Goal: Check status

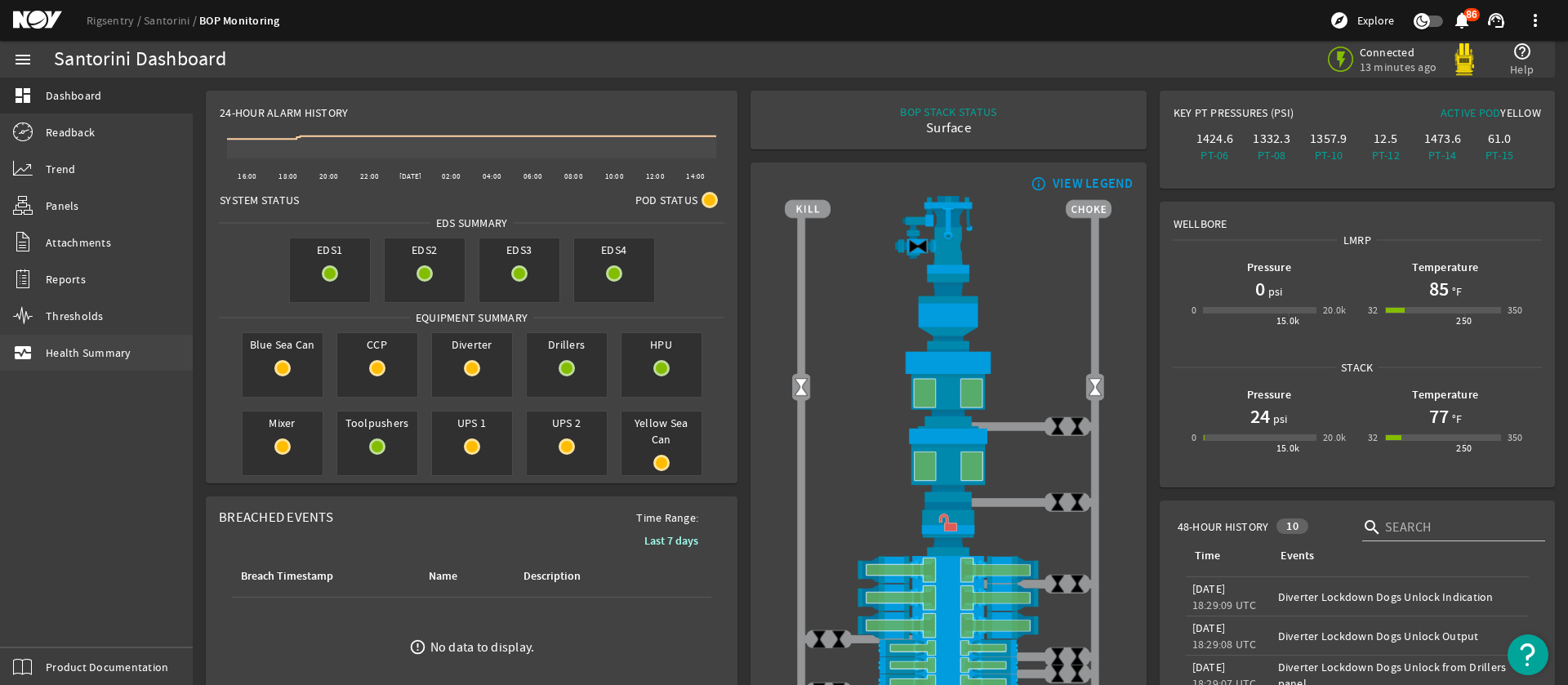
click at [71, 355] on span "Health Summary" at bounding box center [88, 352] width 85 height 16
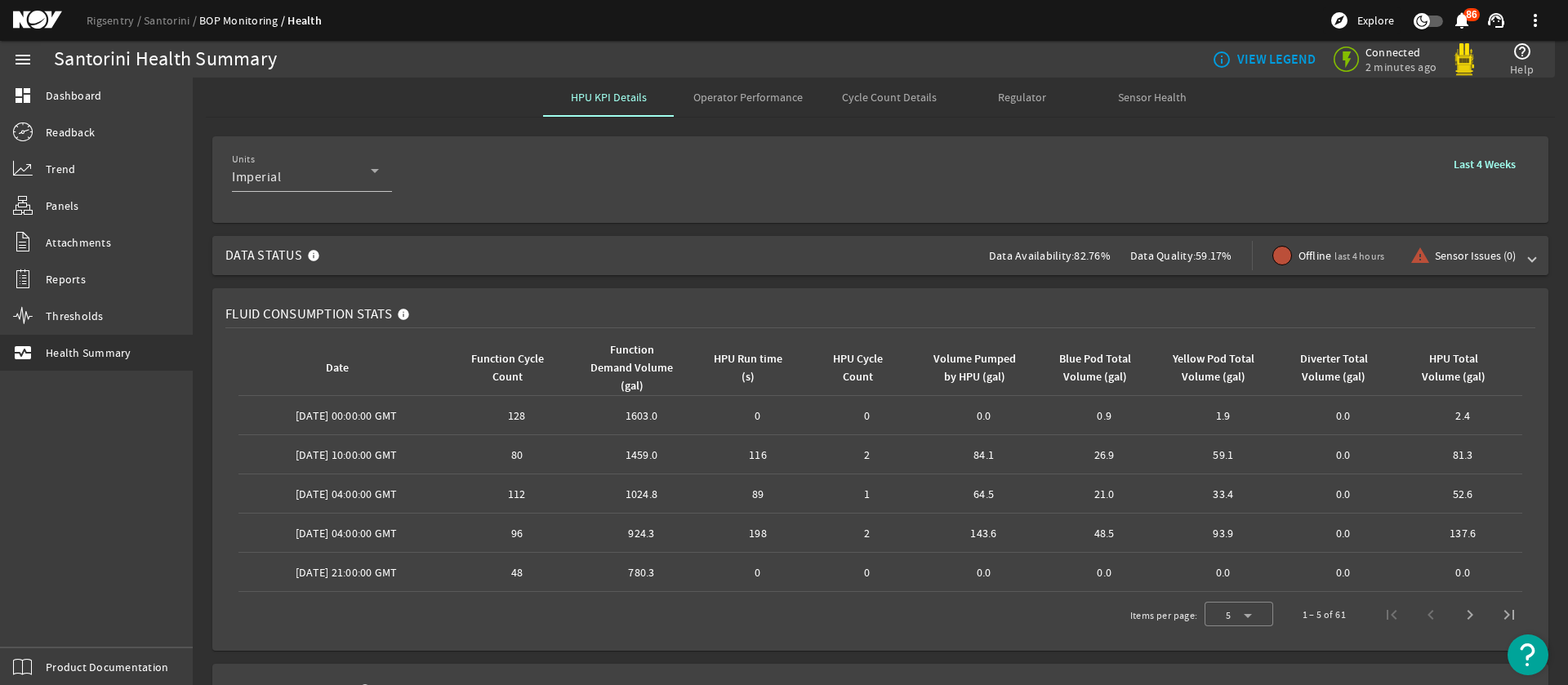
click at [1134, 264] on div "Data Quality: 59.17%" at bounding box center [1191, 255] width 122 height 39
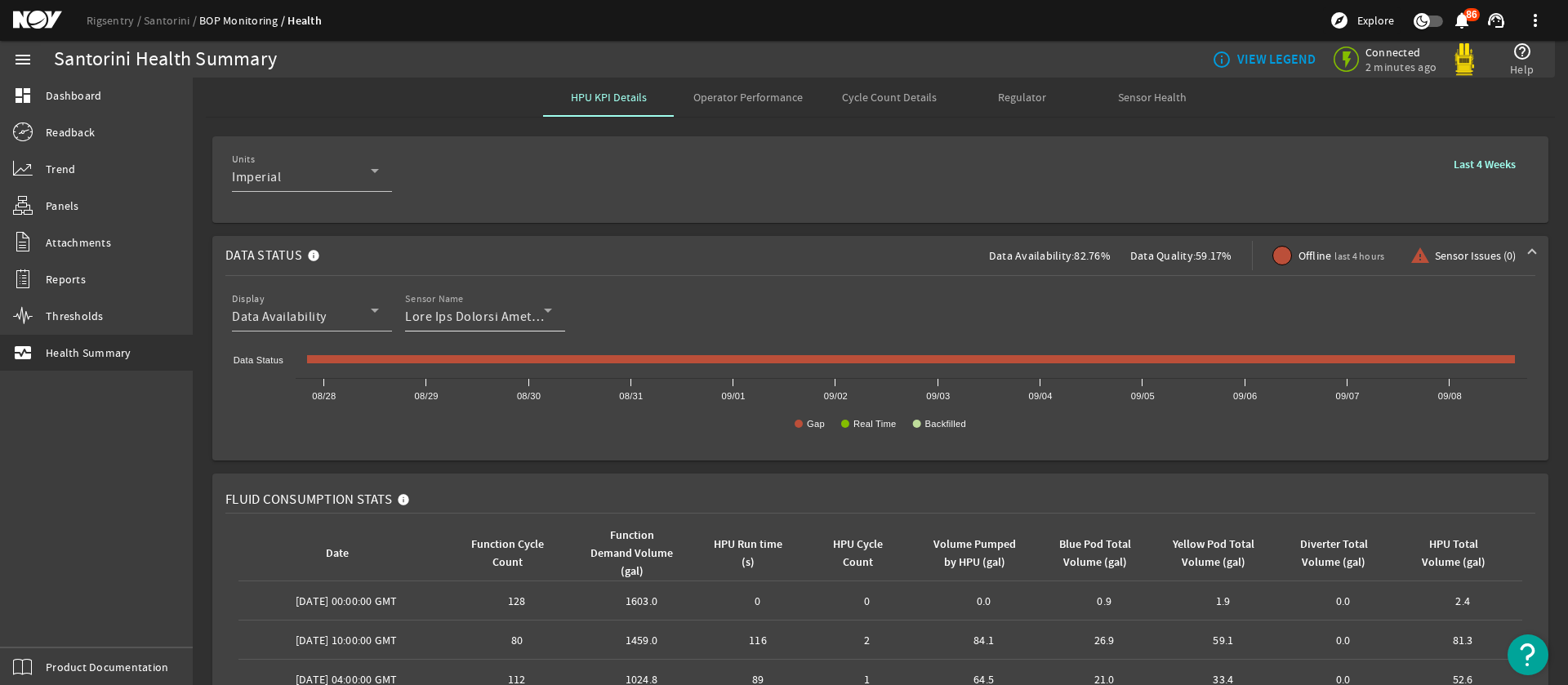
click at [559, 309] on div "Sensor Name" at bounding box center [485, 310] width 160 height 43
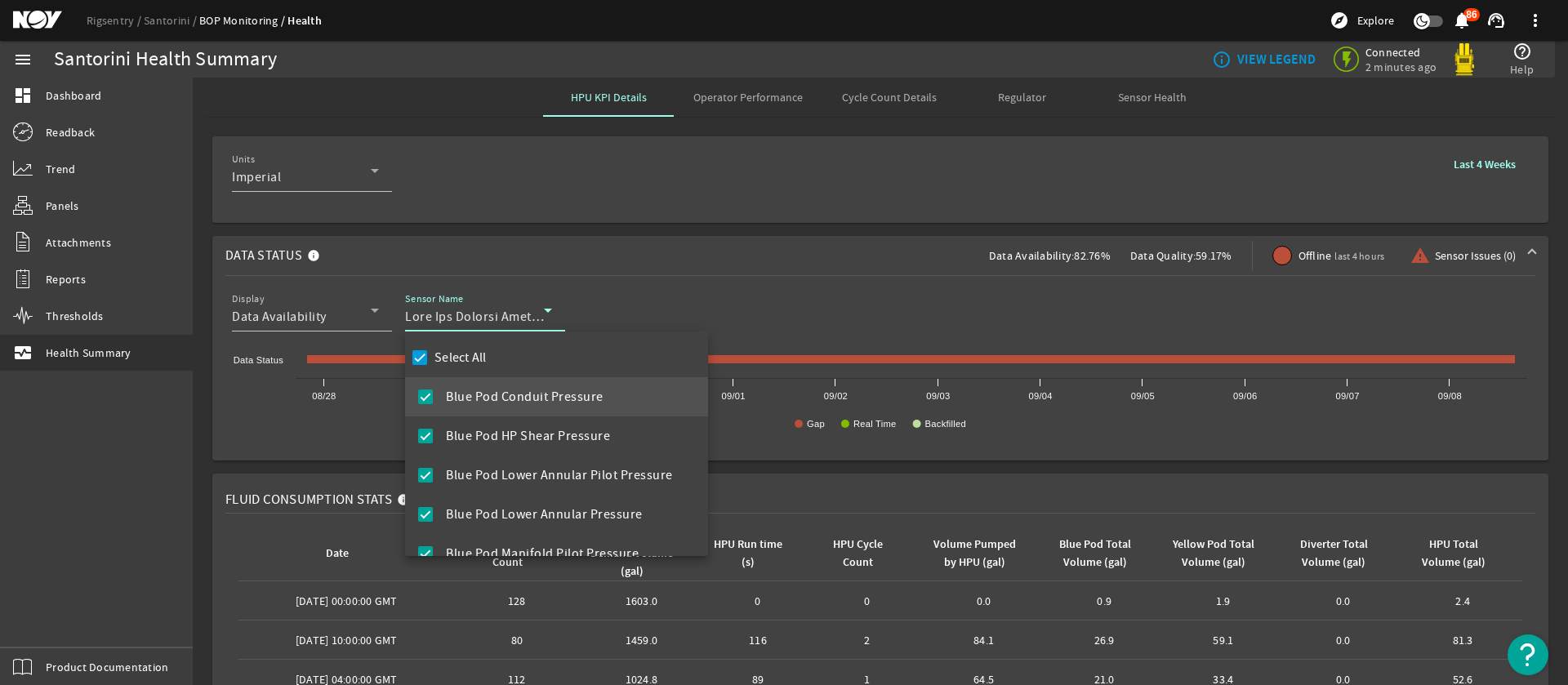
click at [696, 191] on div at bounding box center [784, 342] width 1568 height 685
